Goal: Information Seeking & Learning: Find specific fact

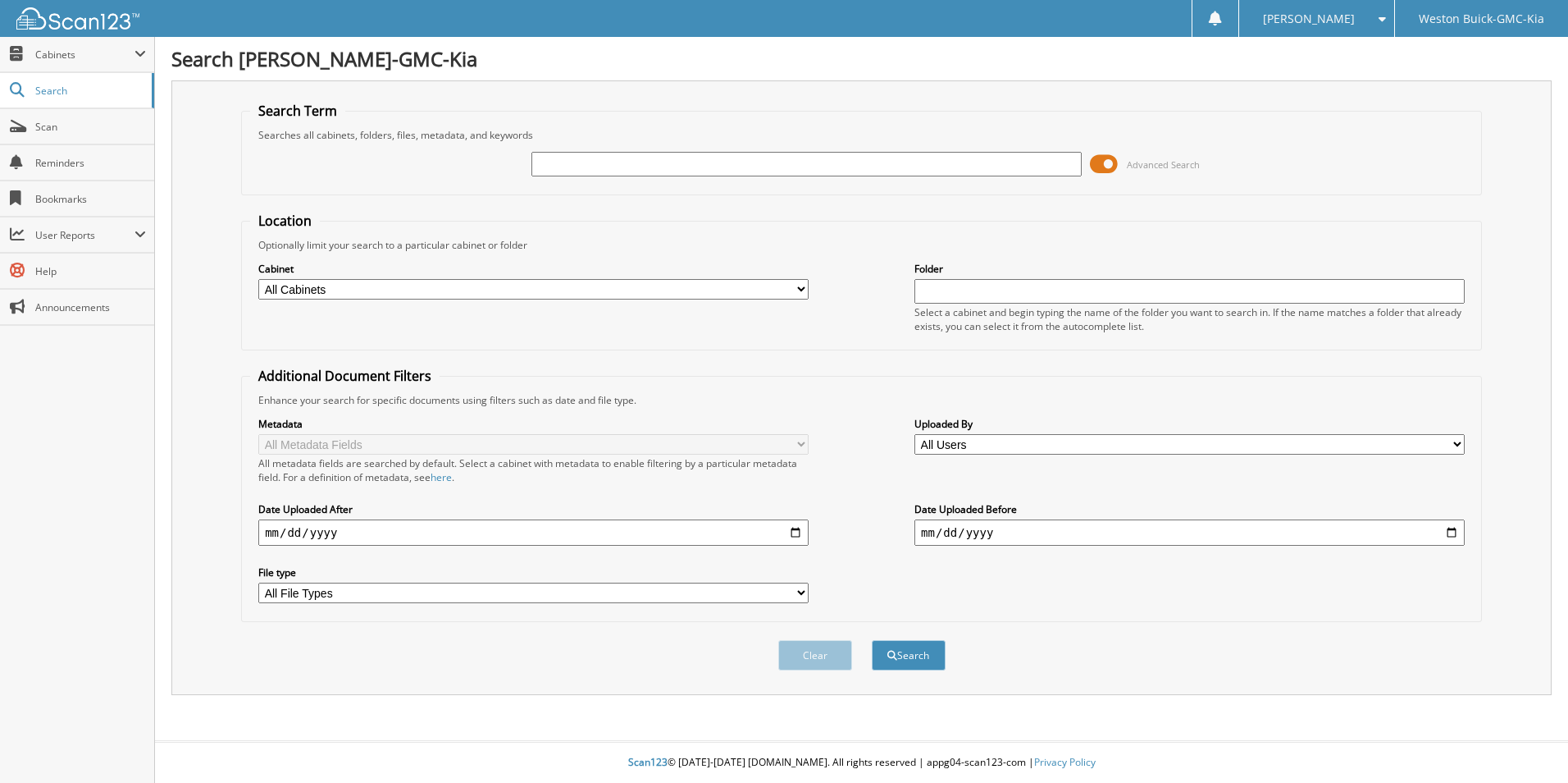
click at [565, 164] on input "text" at bounding box center [806, 164] width 551 height 24
type input "727043"
click at [872, 640] on button "Search" at bounding box center [908, 655] width 74 height 31
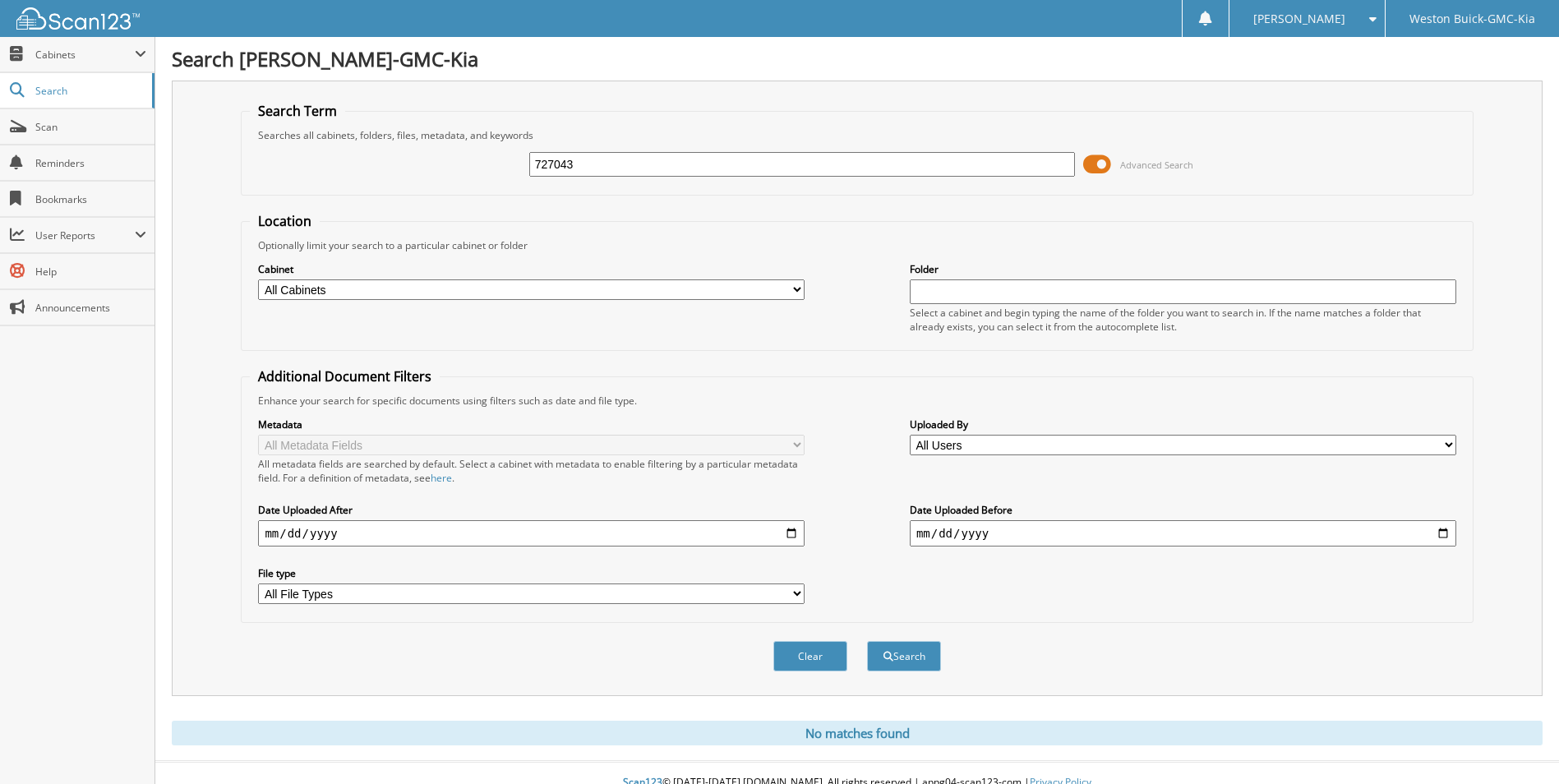
click at [599, 166] on input "727043" at bounding box center [802, 164] width 546 height 24
type input "7"
type input "723873"
click at [867, 641] on button "Search" at bounding box center [904, 656] width 74 height 31
click at [576, 165] on input "723873" at bounding box center [802, 164] width 546 height 24
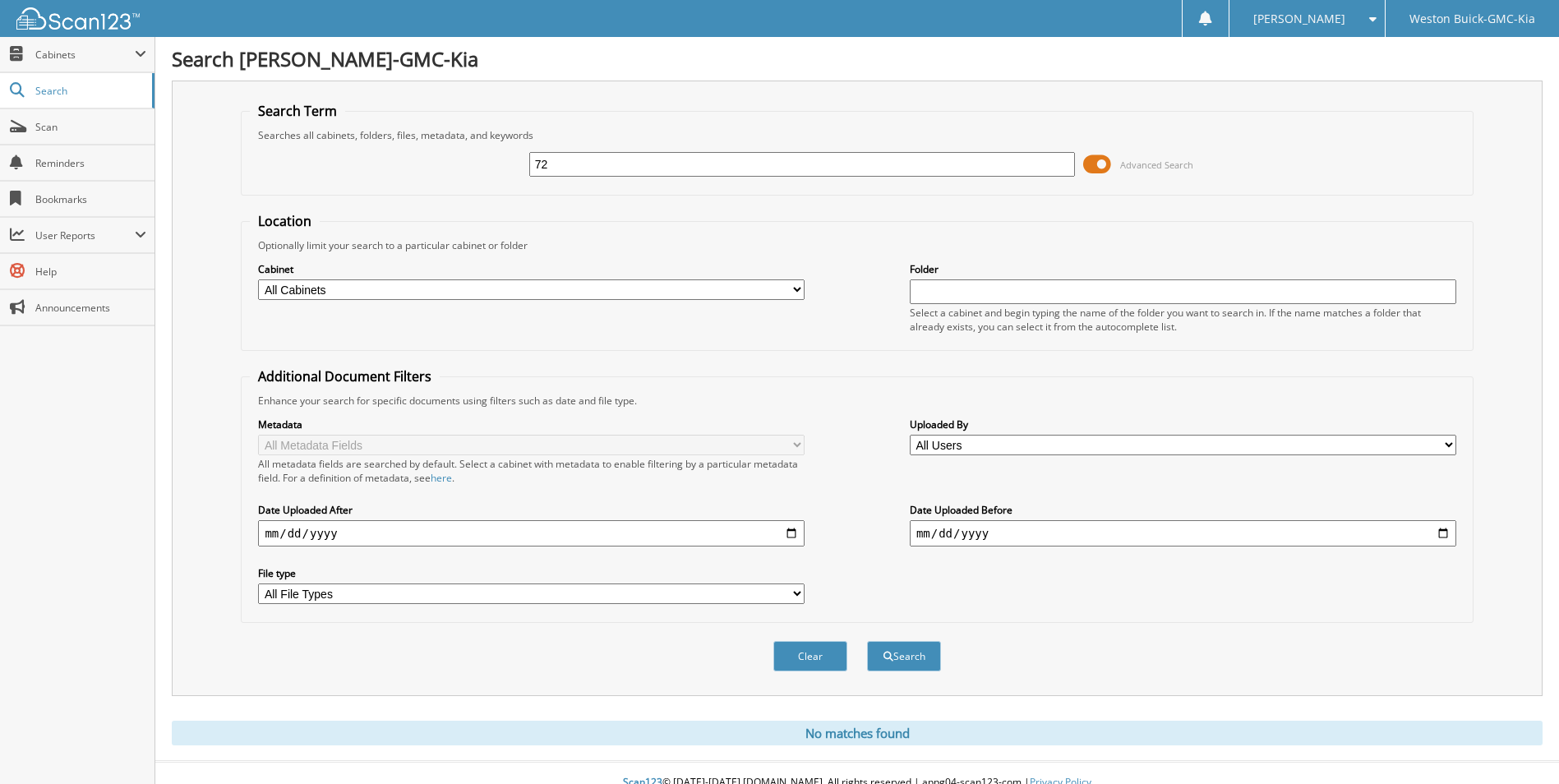
type input "7"
type input "725491"
click at [867, 641] on button "Search" at bounding box center [904, 656] width 74 height 31
drag, startPoint x: 592, startPoint y: 156, endPoint x: 580, endPoint y: 158, distance: 12.2
click at [587, 156] on input "725491" at bounding box center [802, 164] width 546 height 24
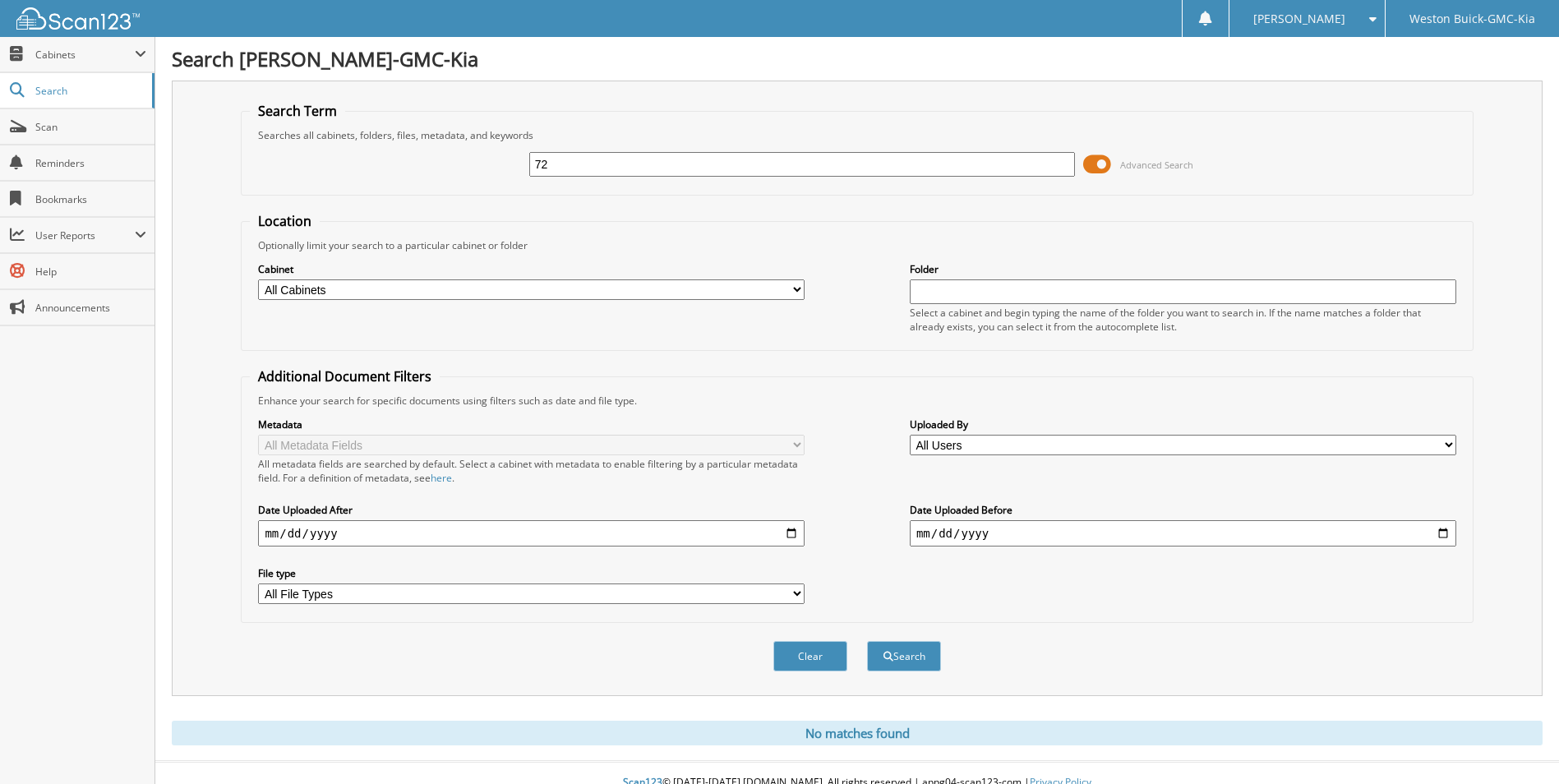
type input "7"
type input "727097"
click at [867, 641] on button "Search" at bounding box center [904, 656] width 74 height 31
